Goal: Check status: Check status

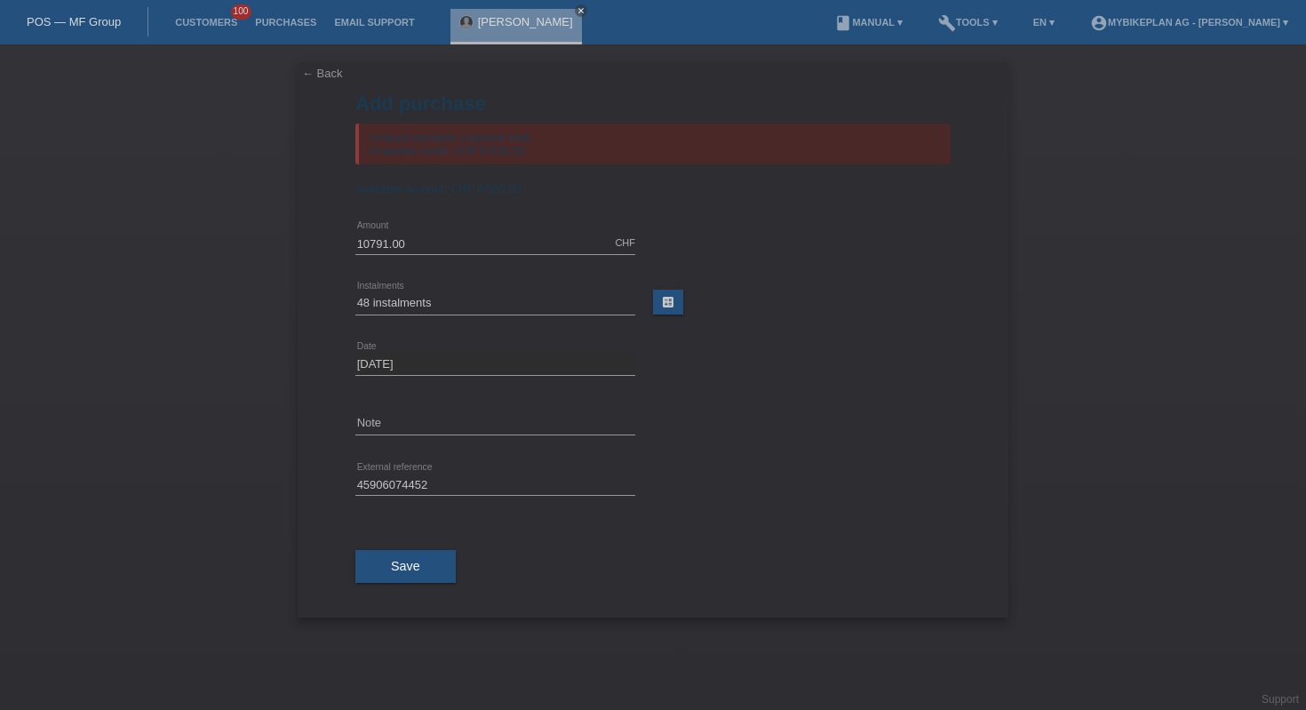
select select "488"
click at [54, 20] on link "POS — MF Group" at bounding box center [74, 21] width 94 height 13
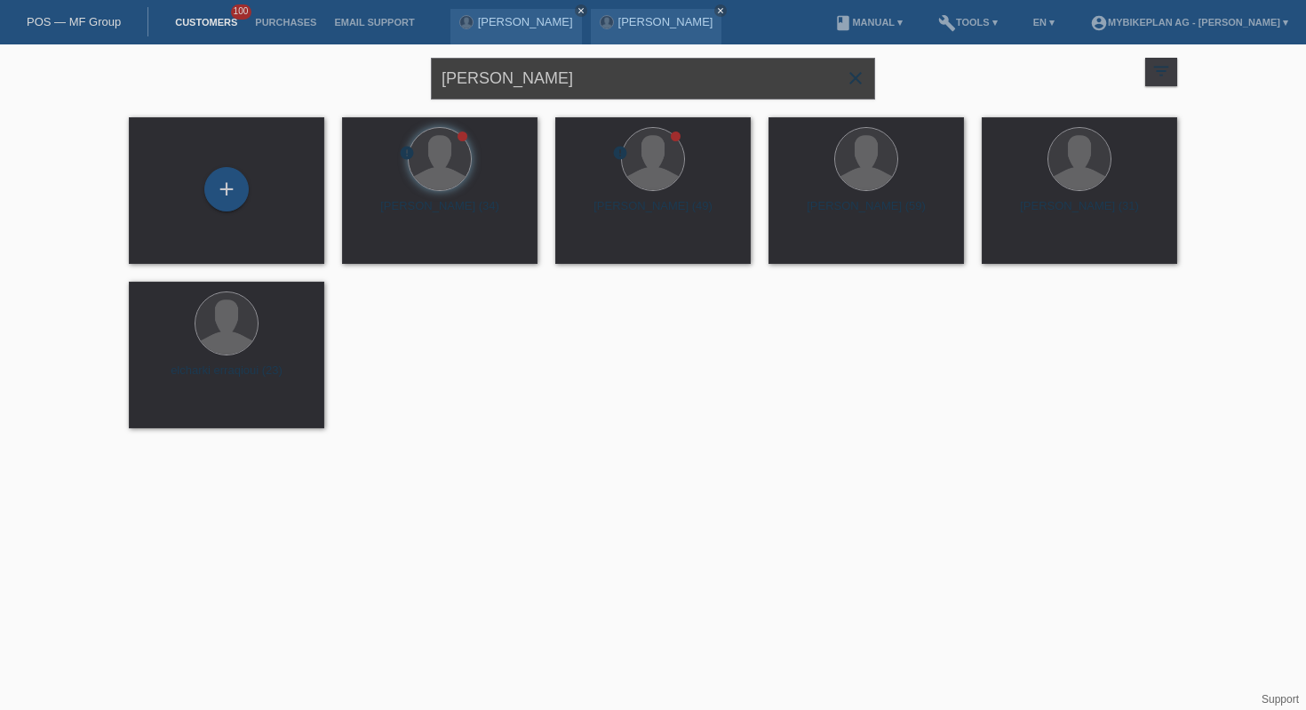
click at [524, 92] on input "[PERSON_NAME]" at bounding box center [653, 79] width 444 height 42
type input "gaume"
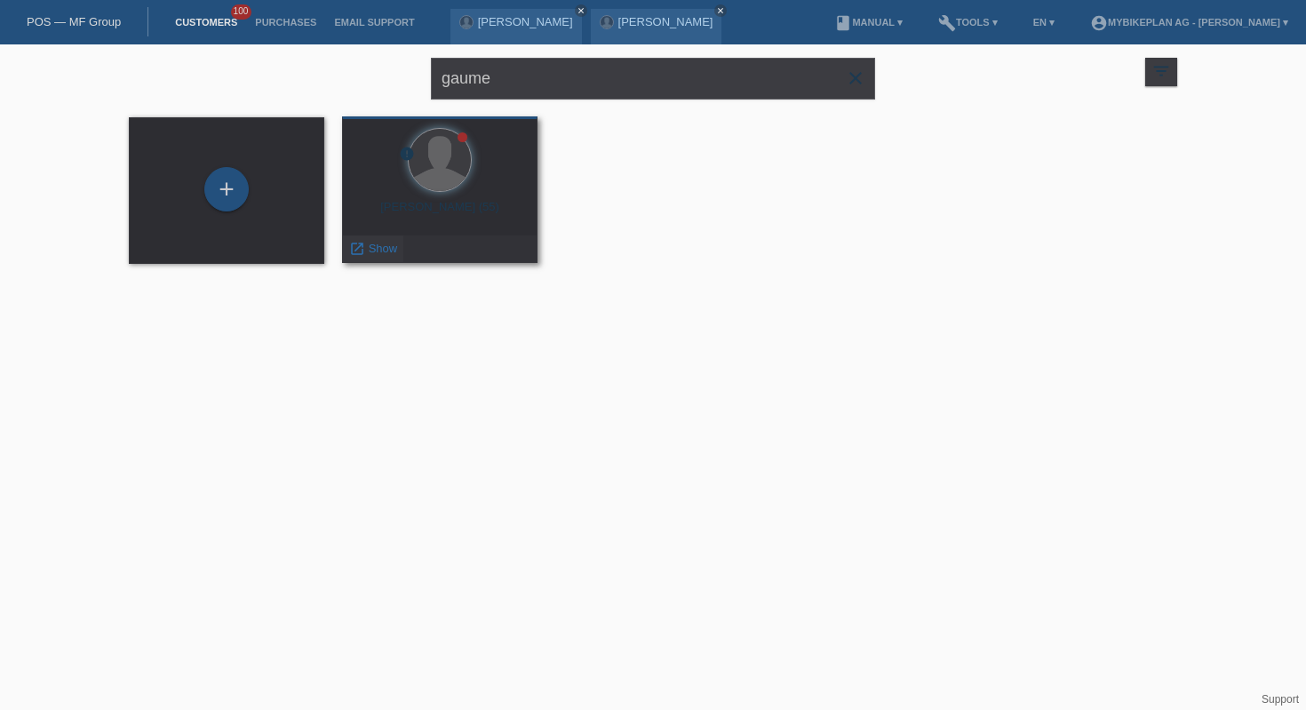
click at [357, 253] on icon "launch" at bounding box center [357, 249] width 16 height 16
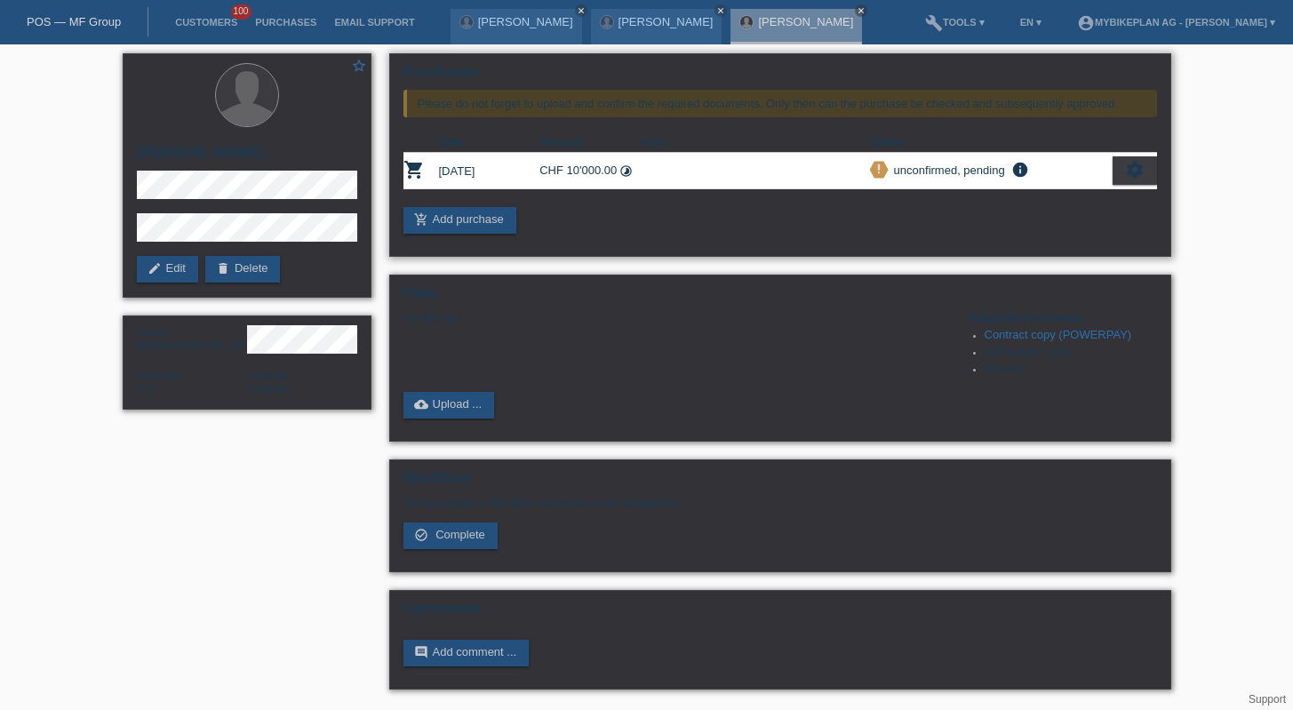
click at [1132, 165] on icon "settings" at bounding box center [1135, 170] width 20 height 20
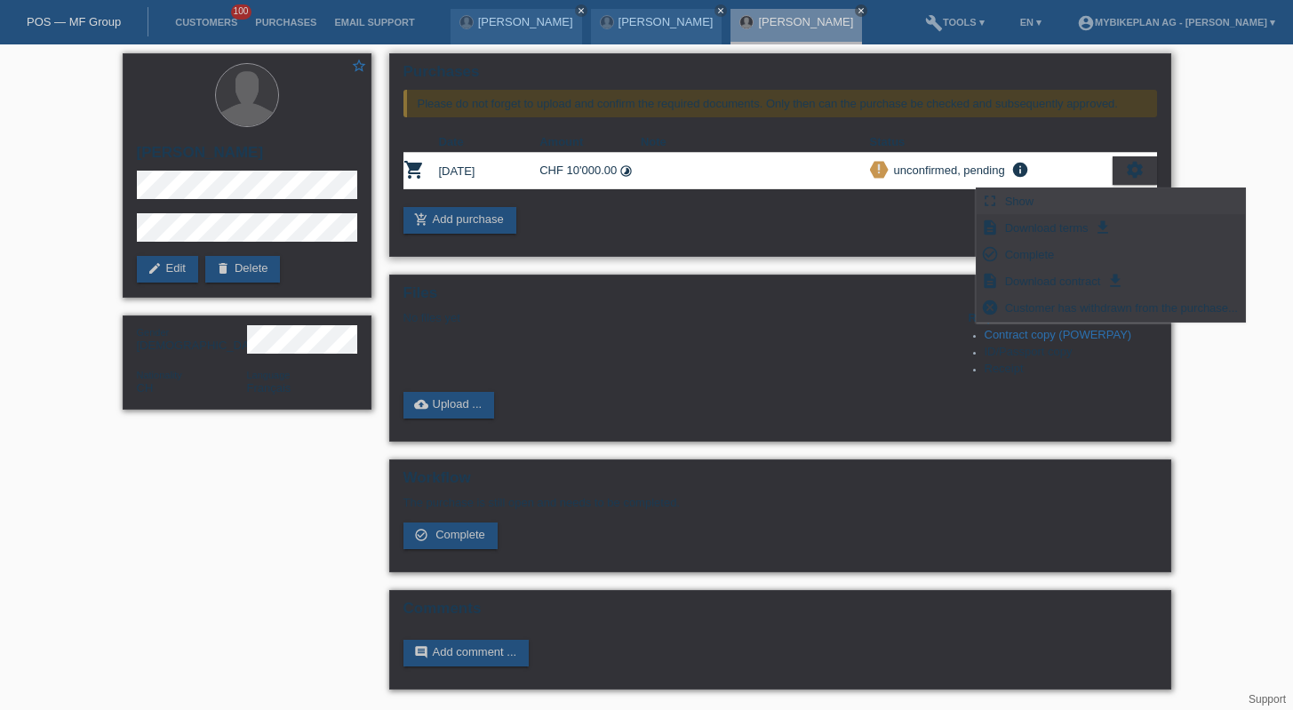
click at [1023, 210] on span "Show" at bounding box center [1019, 200] width 35 height 21
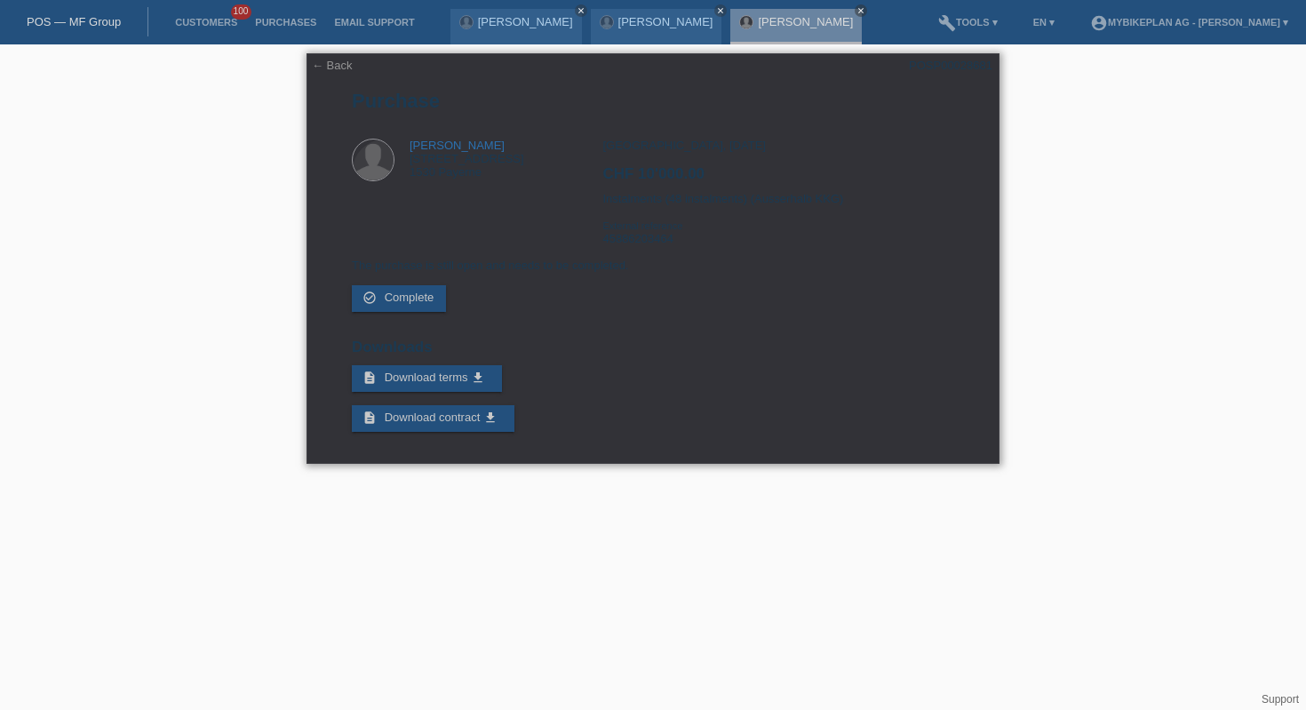
click at [929, 63] on div "POSP00028681" at bounding box center [951, 65] width 84 height 13
copy div "POSP00028681"
click at [887, 259] on div "Zürich, 14.10.2025 CHF 10'000.00 Instalments (48 instalments) (Ausserhalb KKG) …" at bounding box center [778, 199] width 351 height 120
